Goal: Complete application form

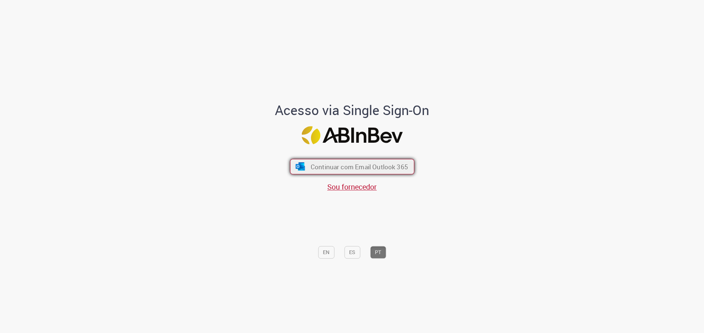
click at [341, 167] on span "Continuar com Email Outlook 365" at bounding box center [358, 166] width 97 height 8
click at [368, 164] on span "Continuar com Email Outlook 365" at bounding box center [358, 166] width 97 height 8
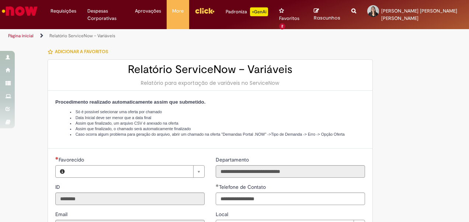
type input "**********"
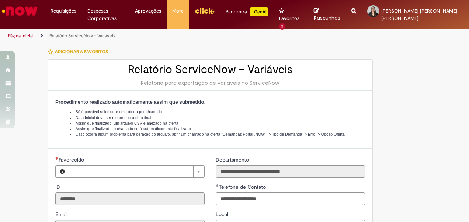
type input "**********"
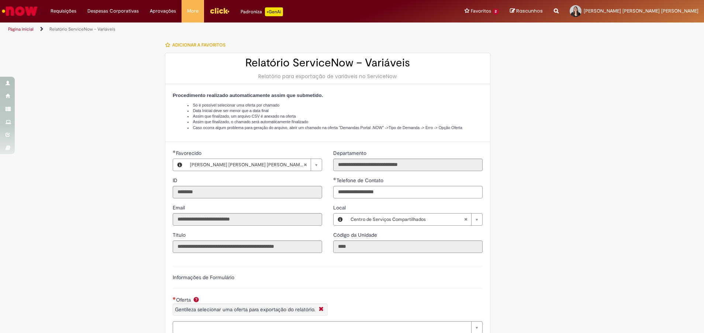
click at [469, 222] on div "Tire dúvidas com LupiAssist +GenAI Oi! Eu sou LupiAssist, uma Inteligência Arti…" at bounding box center [352, 331] width 704 height 588
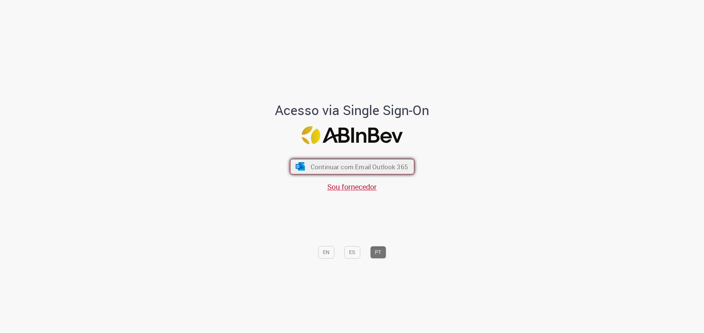
click at [354, 165] on span "Continuar com Email Outlook 365" at bounding box center [358, 166] width 97 height 8
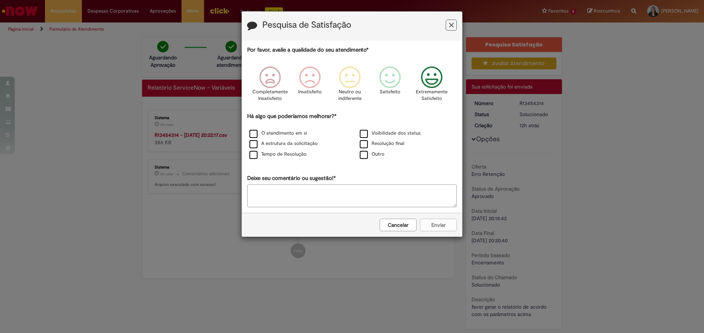
click at [428, 84] on icon "Feedback" at bounding box center [432, 77] width 28 height 22
click at [447, 222] on div "Cancelar Enviar" at bounding box center [352, 225] width 221 height 24
click at [255, 155] on label "Tempo de Resolução" at bounding box center [277, 154] width 57 height 7
click at [251, 144] on label "A estrutura da solicitação" at bounding box center [283, 143] width 68 height 7
click at [437, 222] on button "Enviar" at bounding box center [438, 225] width 37 height 13
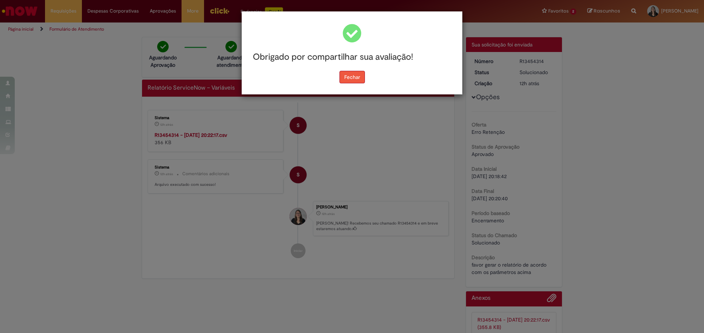
click at [350, 79] on button "Fechar" at bounding box center [352, 77] width 25 height 13
